Goal: Book appointment/travel/reservation

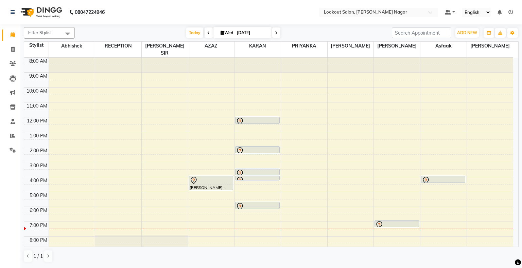
scroll to position [25, 0]
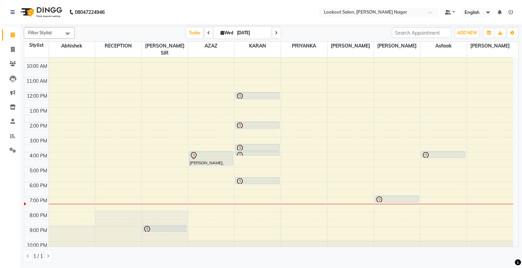
click at [275, 33] on icon at bounding box center [276, 33] width 3 height 4
type input "[DATE]"
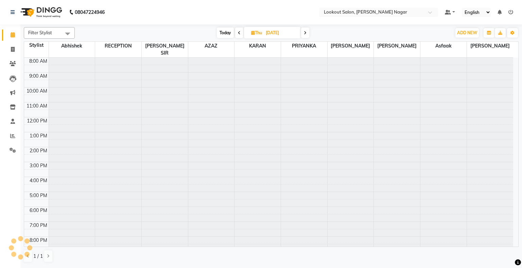
scroll to position [25, 0]
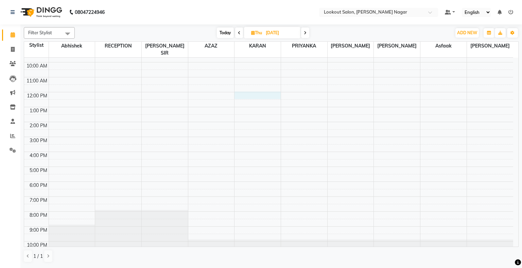
click at [250, 88] on div "8:00 AM 9:00 AM 10:00 AM 11:00 AM 12:00 PM 1:00 PM 2:00 PM 3:00 PM 4:00 PM 5:00…" at bounding box center [268, 145] width 489 height 224
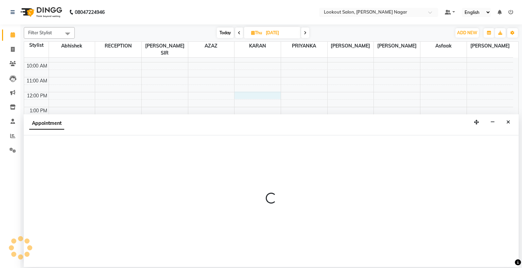
select select "11447"
select select "720"
select select "tentative"
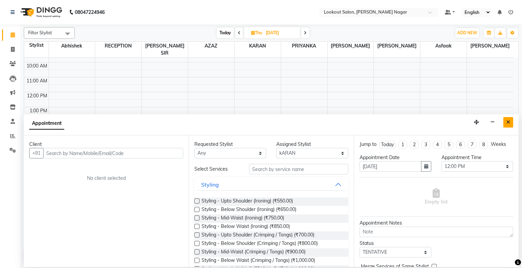
click at [508, 124] on icon "Close" at bounding box center [508, 122] width 4 height 5
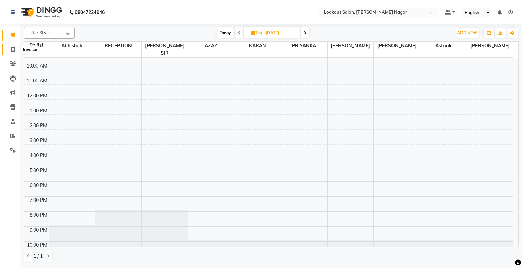
click at [10, 49] on span at bounding box center [13, 50] width 12 height 8
select select "service"
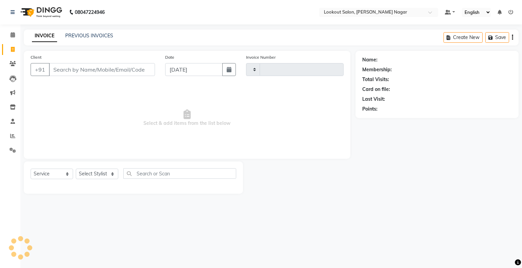
type input "2494"
select select "150"
click at [88, 70] on input "Client" at bounding box center [102, 69] width 106 height 13
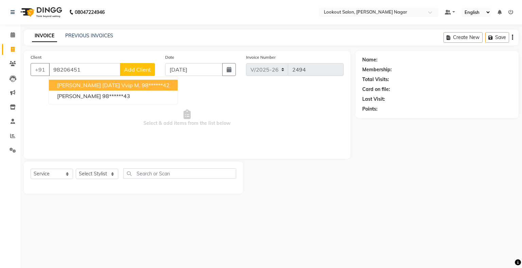
click at [71, 88] on span "[PERSON_NAME] [DATE] vvip m." at bounding box center [98, 85] width 83 height 7
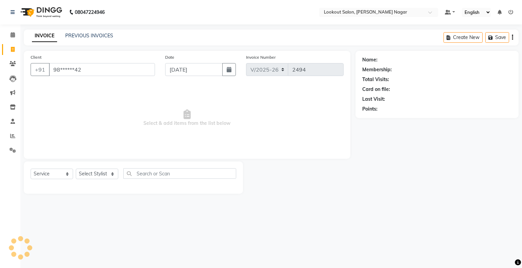
type input "98******42"
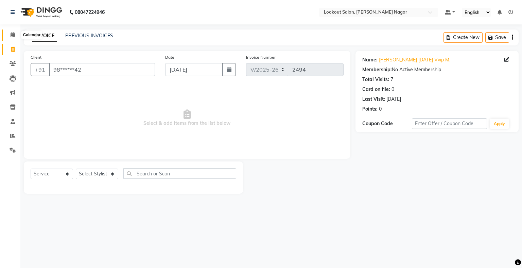
click at [12, 36] on icon at bounding box center [13, 34] width 4 height 5
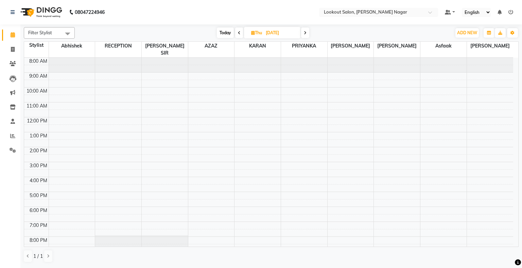
click at [306, 33] on icon at bounding box center [305, 33] width 3 height 4
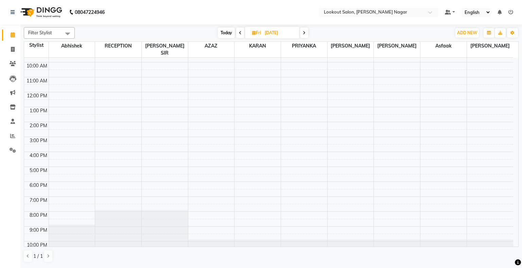
click at [239, 35] on span at bounding box center [240, 33] width 8 height 11
type input "[DATE]"
click at [243, 102] on div "8:00 AM 9:00 AM 10:00 AM 11:00 AM 12:00 PM 1:00 PM 2:00 PM 3:00 PM 4:00 PM 5:00…" at bounding box center [268, 145] width 489 height 224
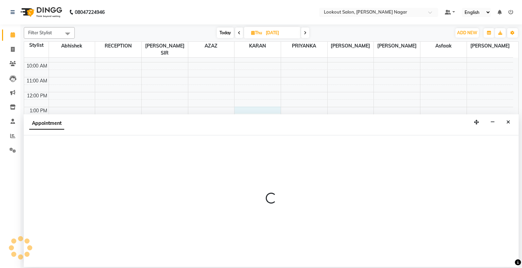
select select "11447"
select select "780"
select select "tentative"
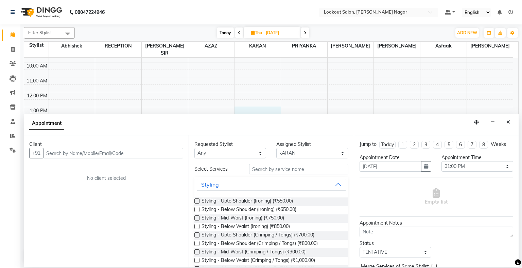
click at [128, 147] on div "Client" at bounding box center [106, 144] width 154 height 7
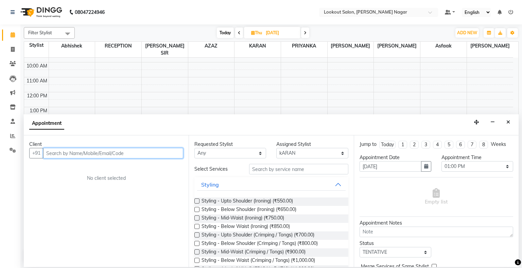
click at [128, 152] on input "text" at bounding box center [113, 153] width 140 height 11
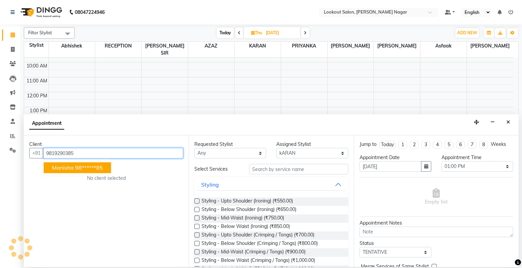
click at [128, 152] on input "9819290385" at bounding box center [113, 153] width 140 height 11
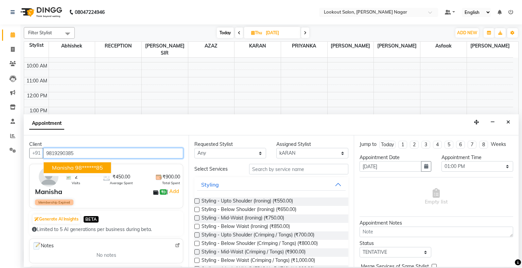
click at [96, 163] on button "[PERSON_NAME] 98******85" at bounding box center [77, 168] width 67 height 11
type input "98******85"
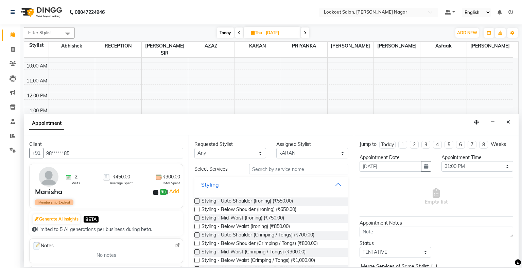
click at [334, 184] on button "Styling" at bounding box center [271, 185] width 148 height 12
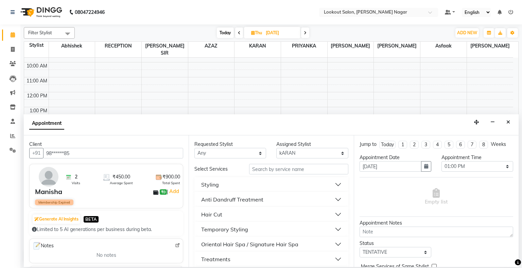
click at [333, 214] on button "Hair Cut" at bounding box center [271, 214] width 148 height 12
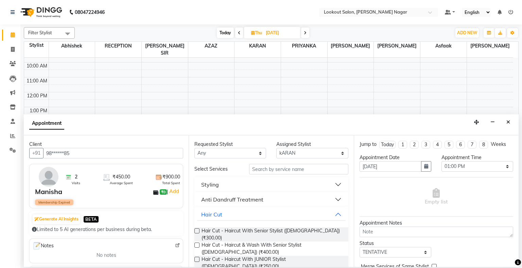
click at [197, 230] on label at bounding box center [196, 231] width 5 height 5
click at [197, 230] on input "checkbox" at bounding box center [196, 232] width 4 height 4
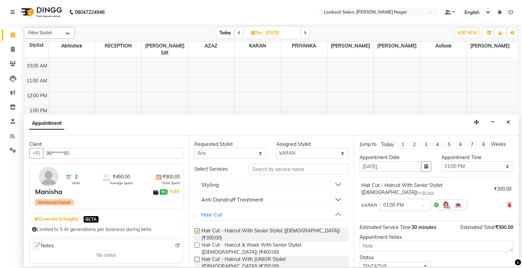
checkbox input "false"
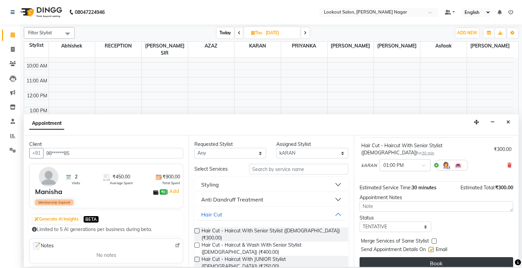
click at [433, 257] on button "Book" at bounding box center [435, 263] width 153 height 12
